Goal: Book appointment/travel/reservation

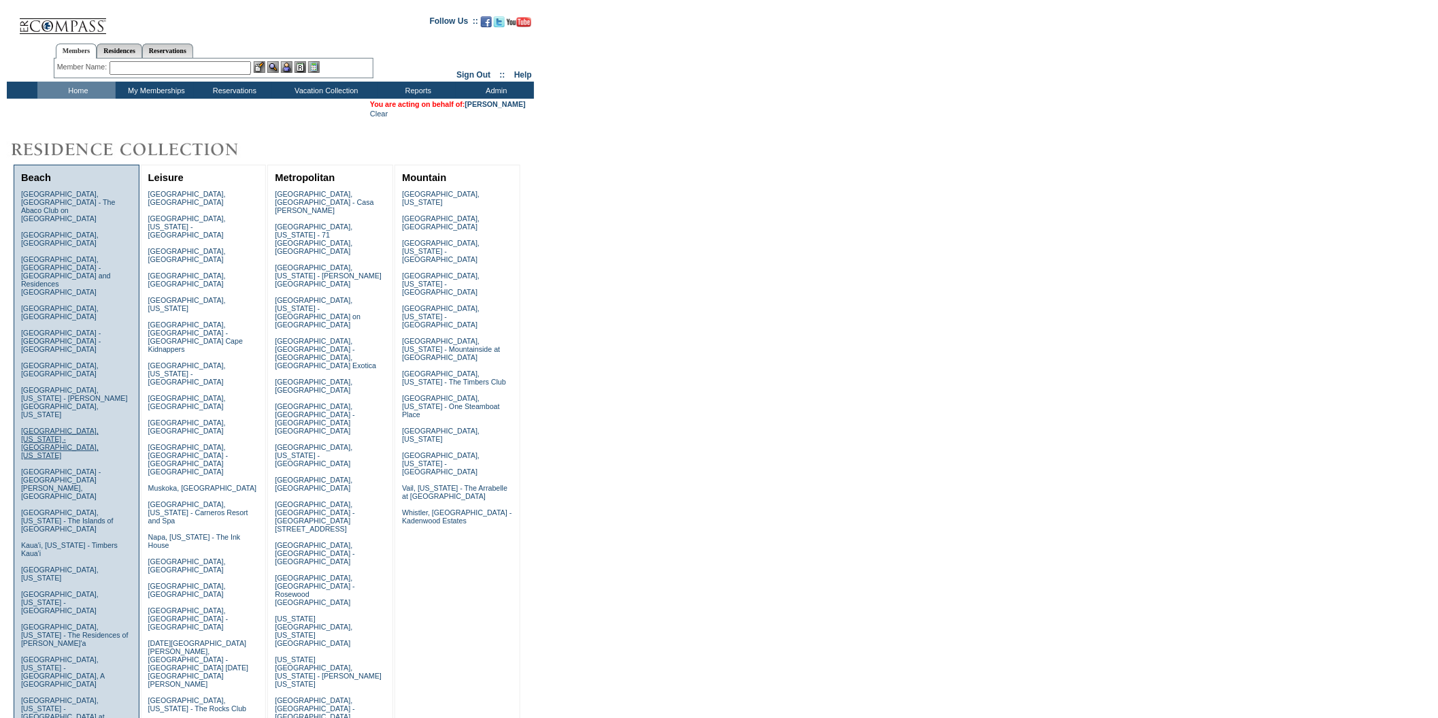
click at [80, 427] on link "Emerald Coast, Florida - WaterColor, Florida" at bounding box center [60, 443] width 78 height 33
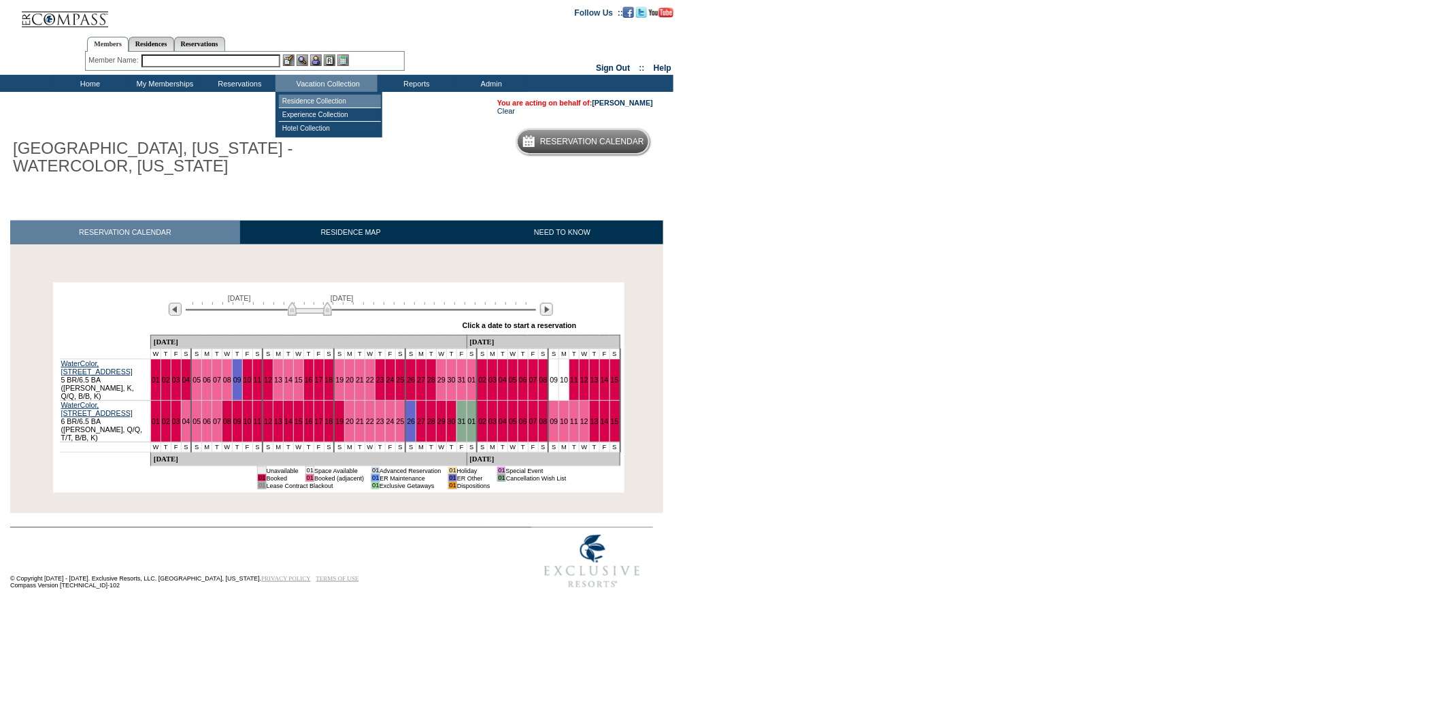
click at [333, 100] on td "Residence Collection" at bounding box center [330, 102] width 102 height 14
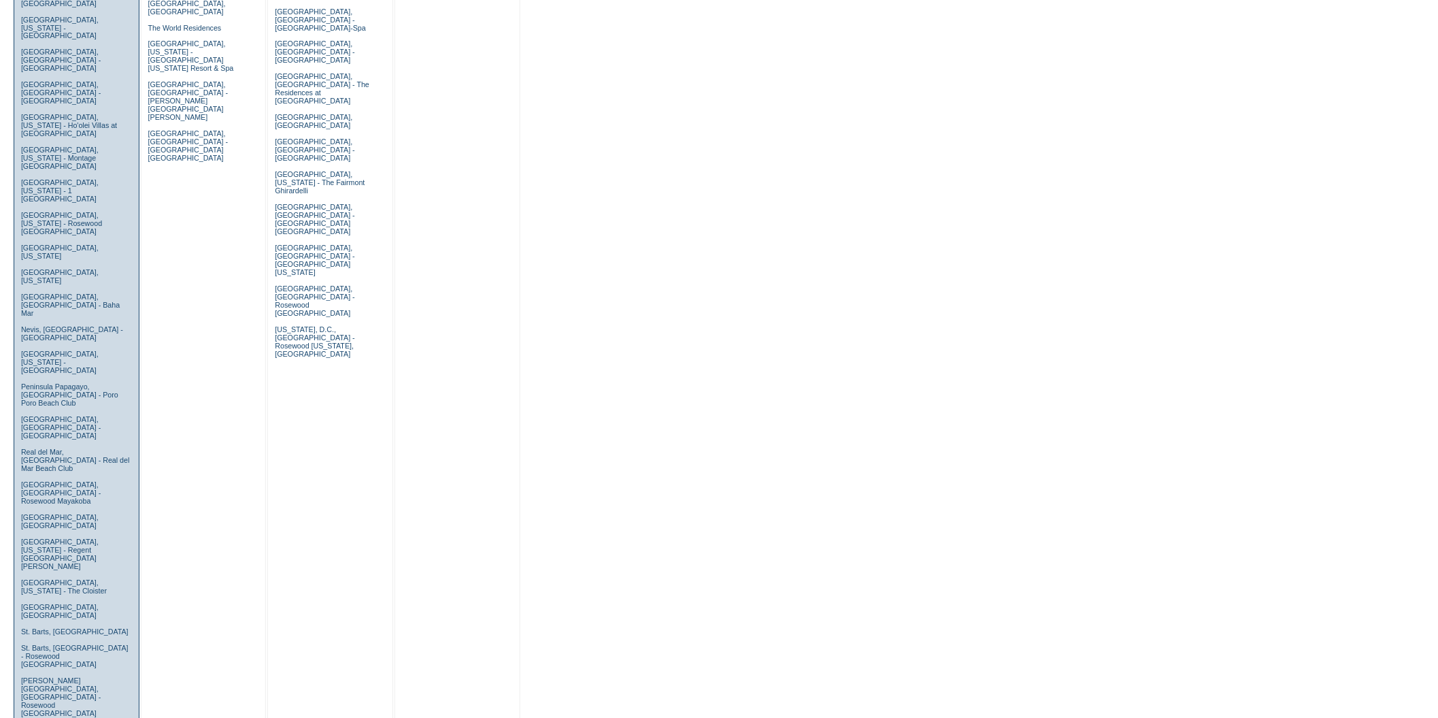
scroll to position [736, 0]
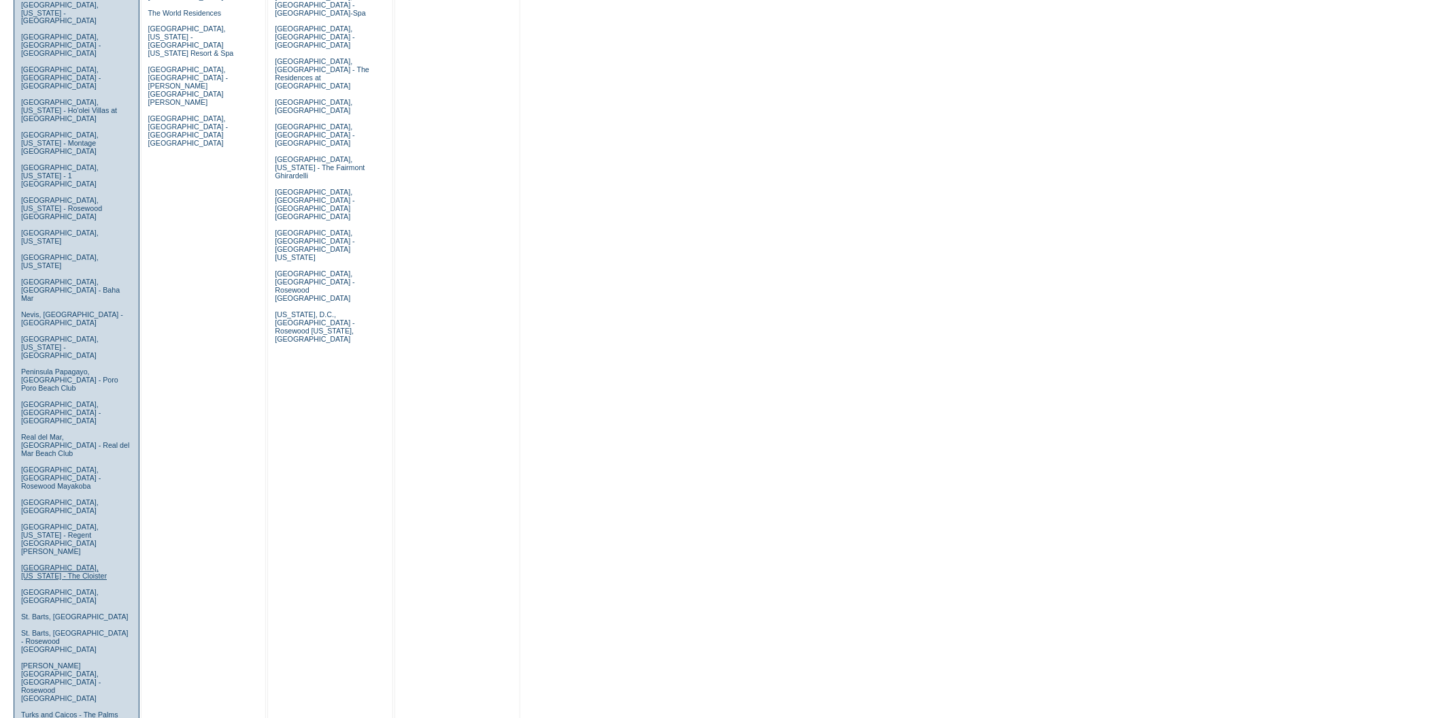
click at [73, 564] on link "[GEOGRAPHIC_DATA], [US_STATE] - The Cloister" at bounding box center [64, 572] width 86 height 16
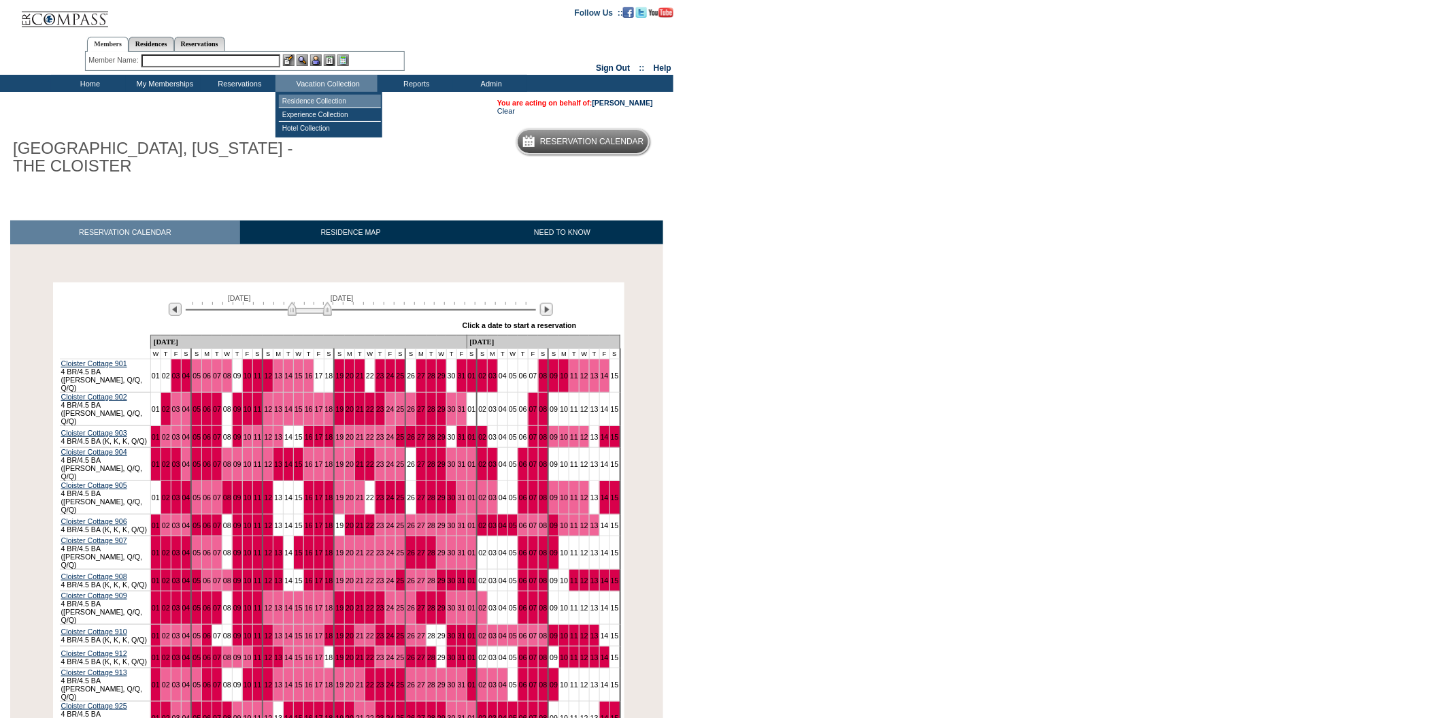
click at [348, 95] on td "Residence Collection" at bounding box center [330, 102] width 102 height 14
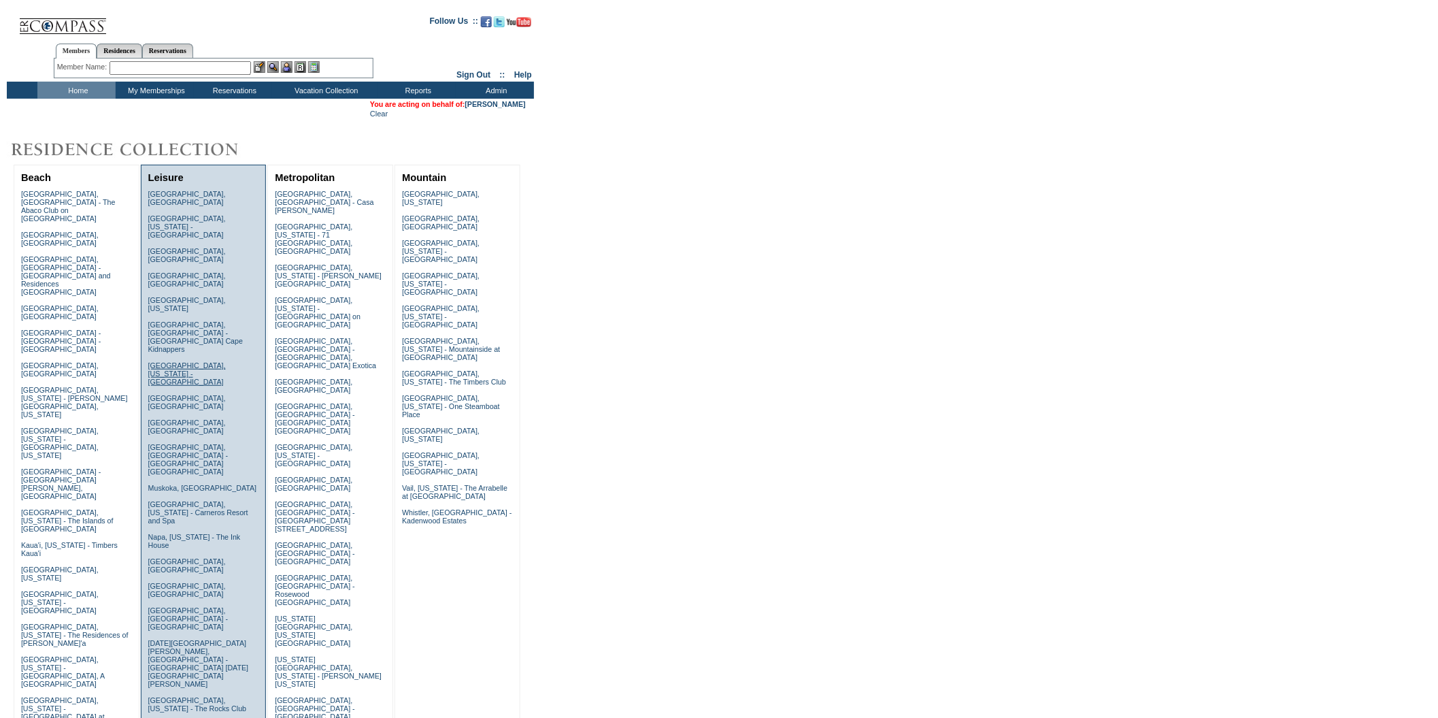
click at [200, 361] on link "Healdsburg, California - Montage Healdsburg" at bounding box center [187, 373] width 78 height 24
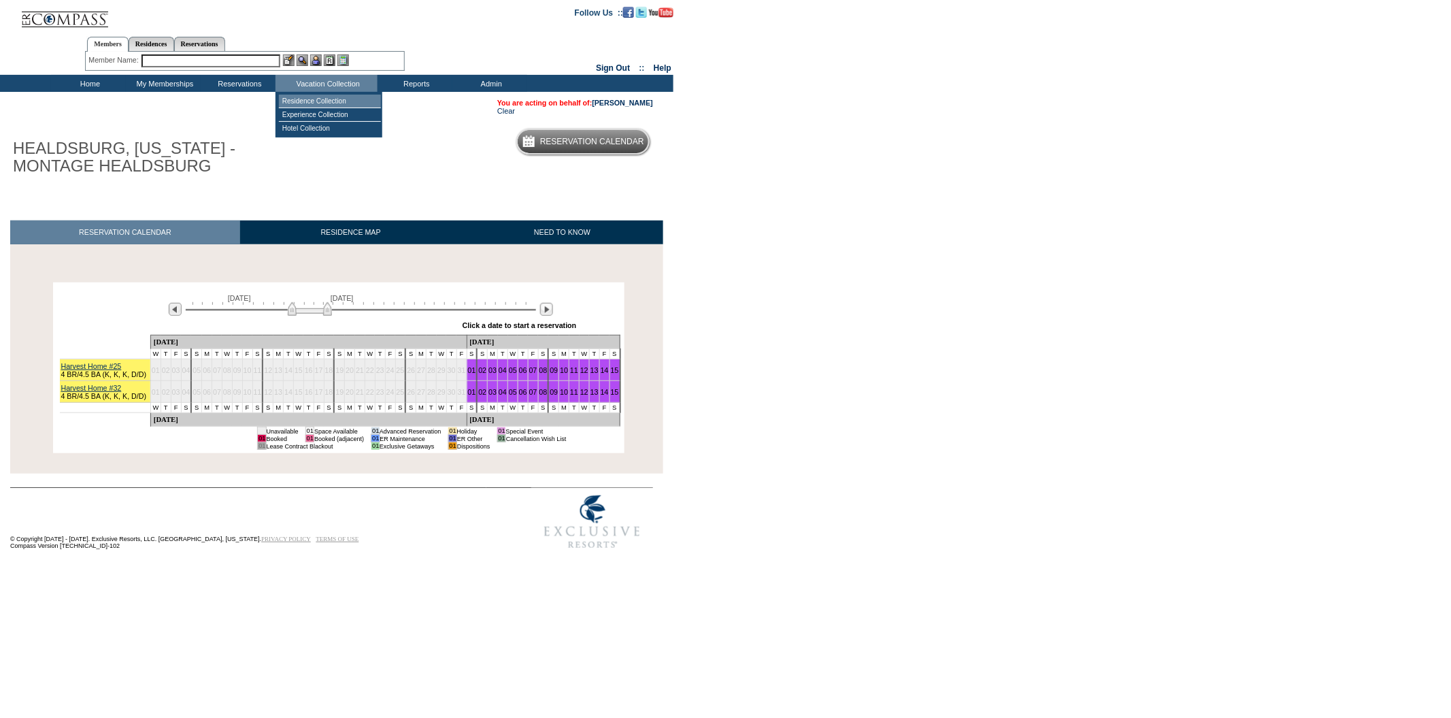
click at [346, 101] on td "Residence Collection" at bounding box center [330, 102] width 102 height 14
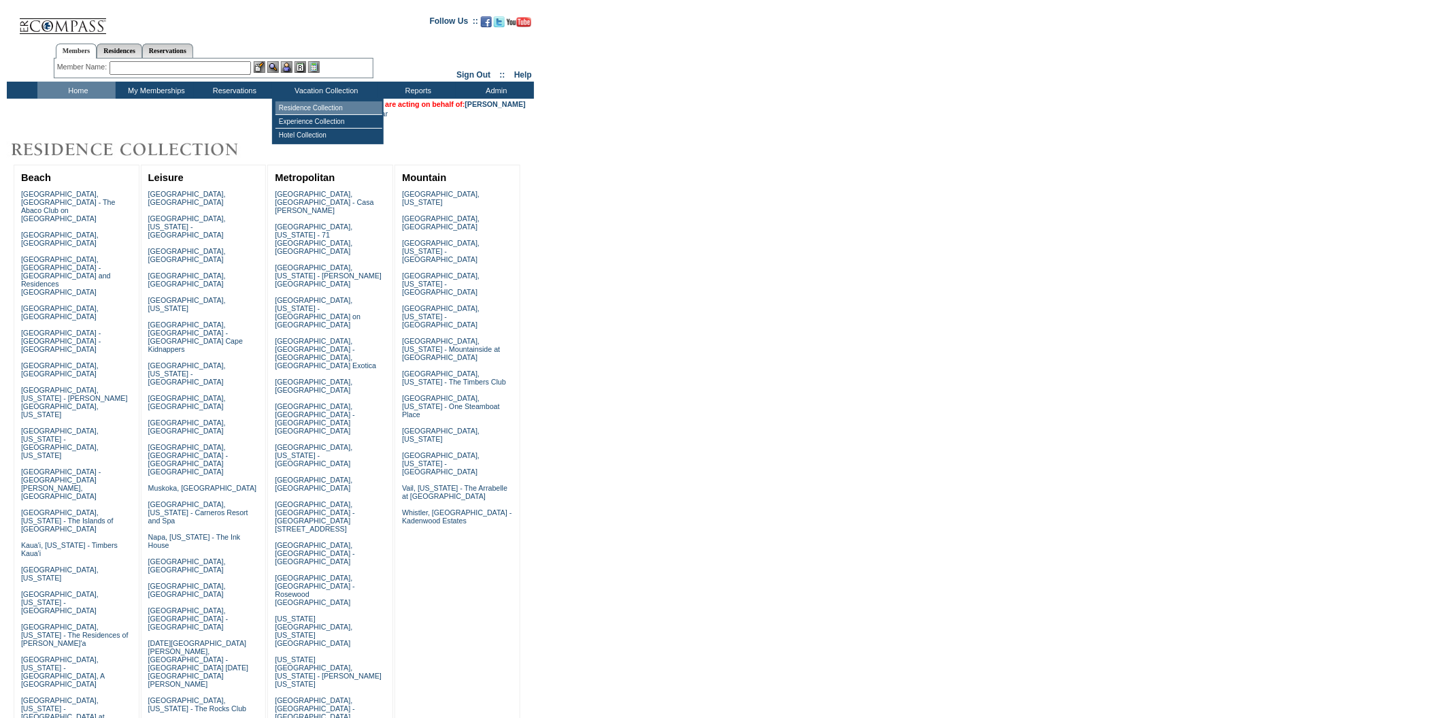
click at [333, 104] on td "Residence Collection" at bounding box center [329, 108] width 107 height 14
